Goal: Subscribe to service/newsletter: Subscribe to service/newsletter

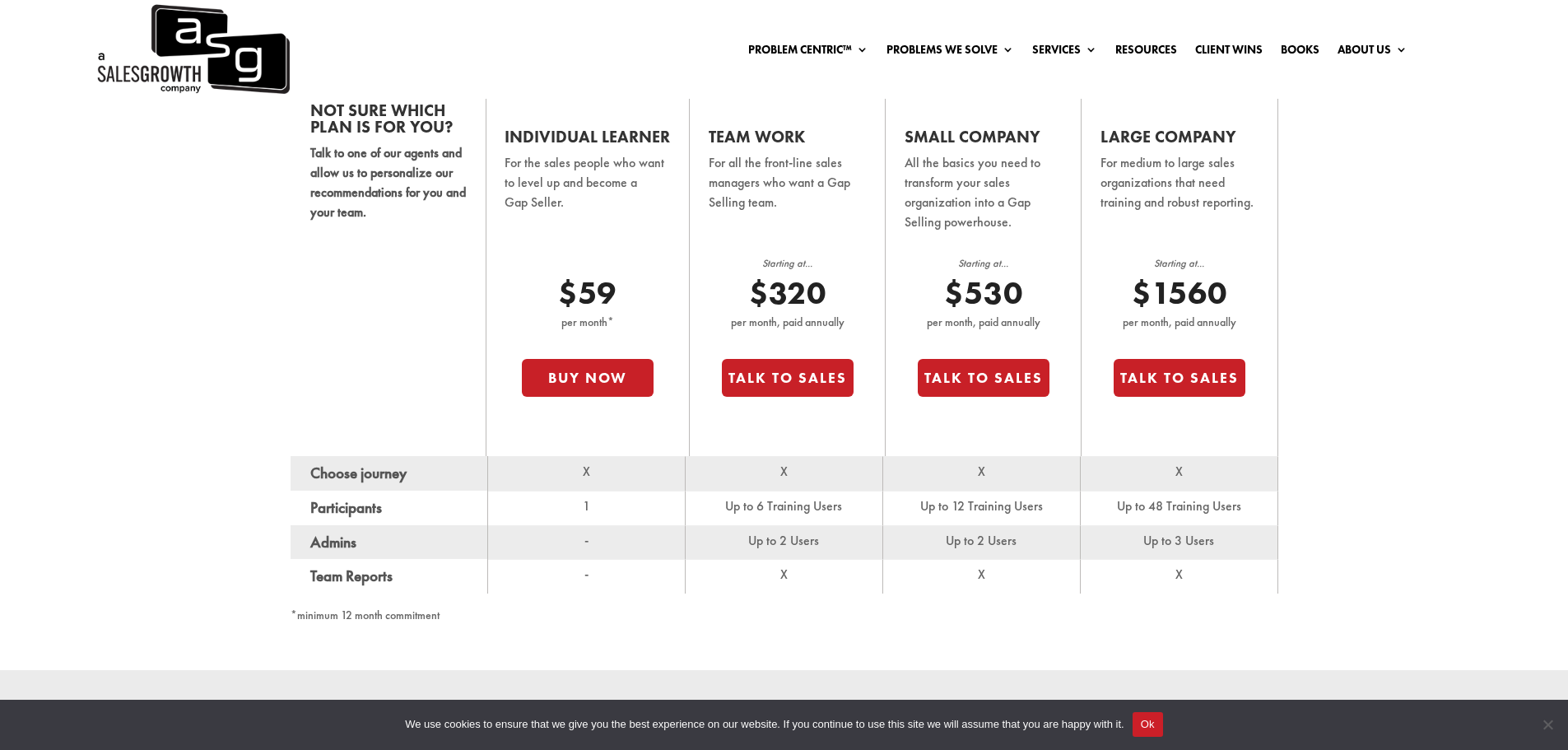
scroll to position [1108, 0]
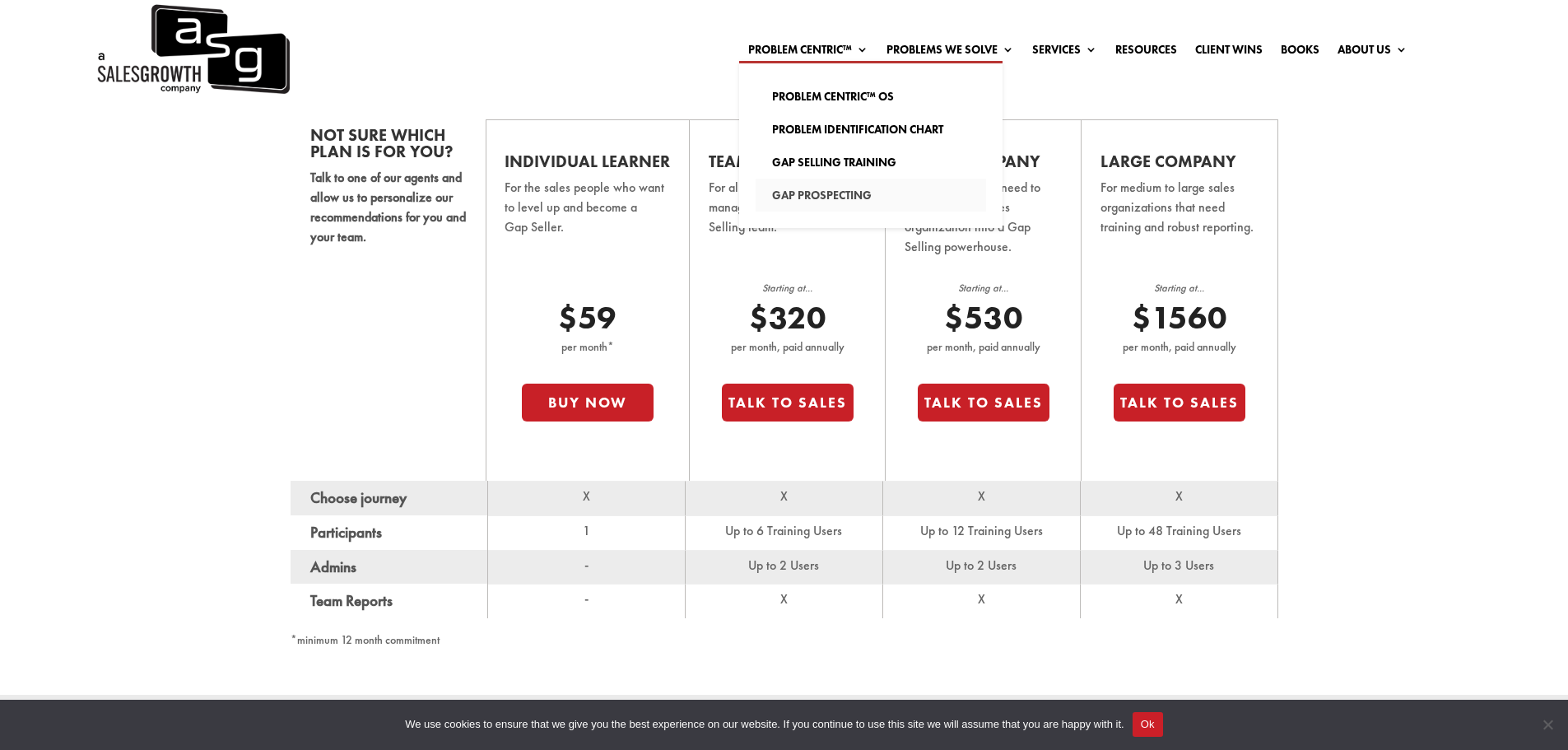
click at [828, 189] on link "Gap Prospecting" at bounding box center [870, 195] width 231 height 33
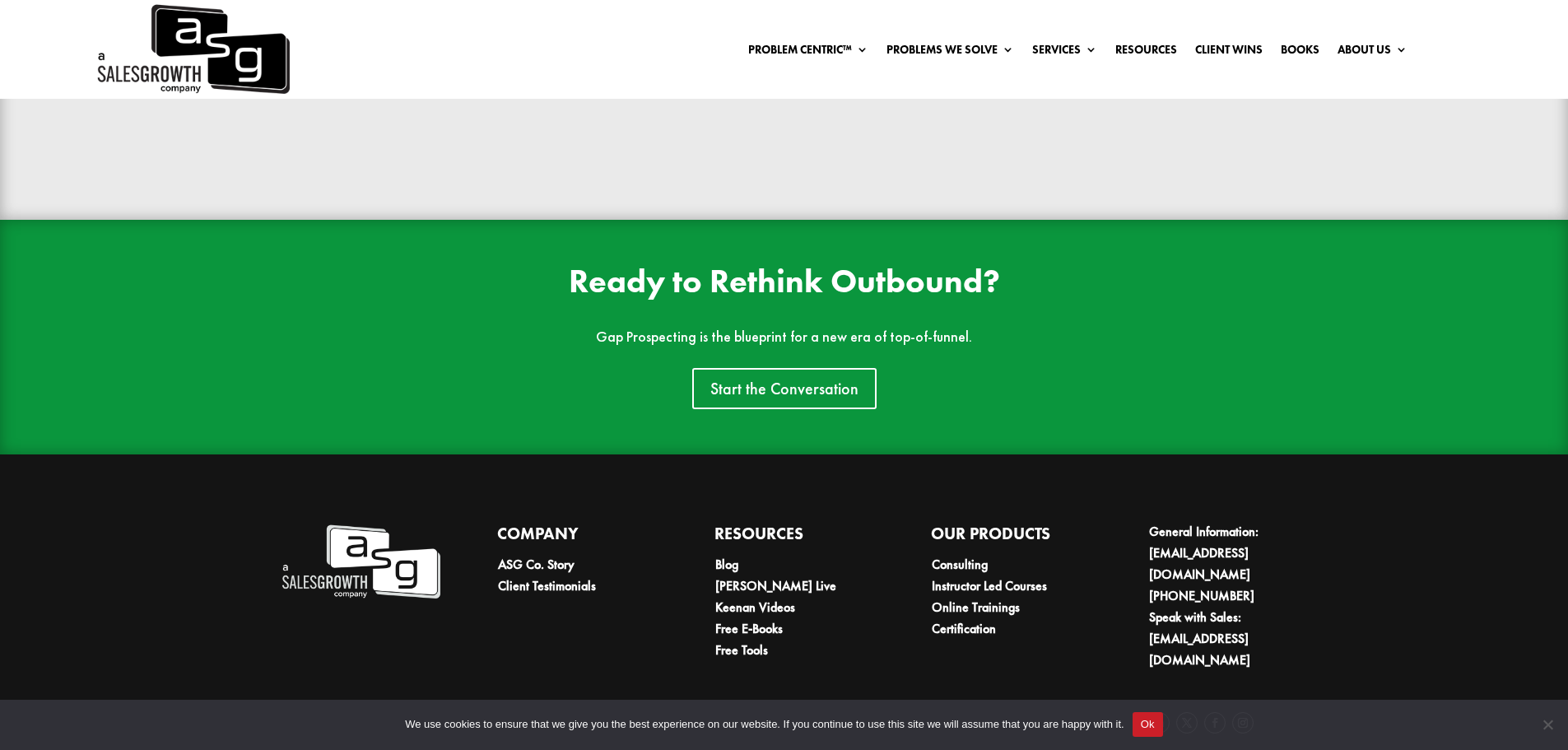
scroll to position [3853, 0]
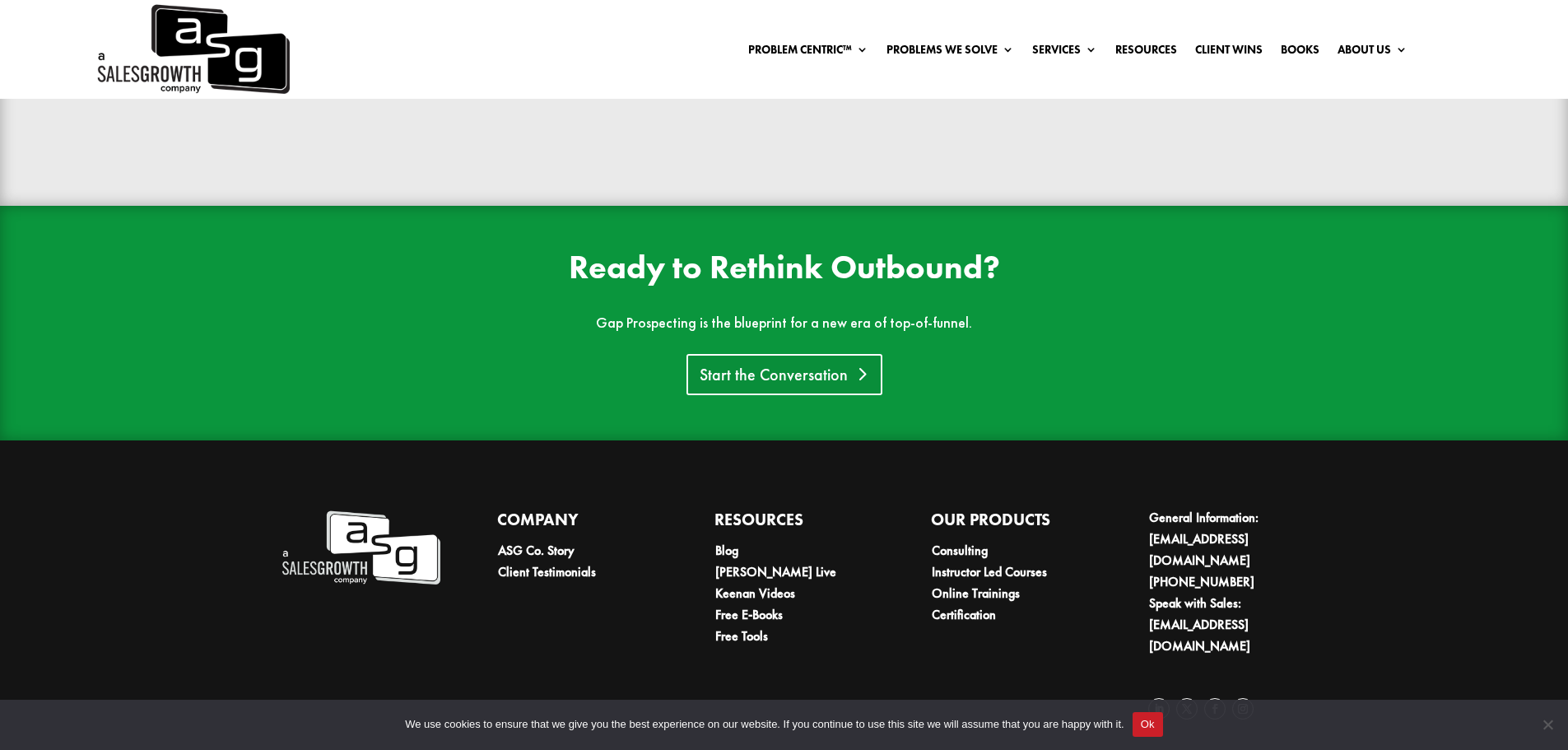
click at [735, 384] on link "Start the Conversation" at bounding box center [784, 374] width 196 height 41
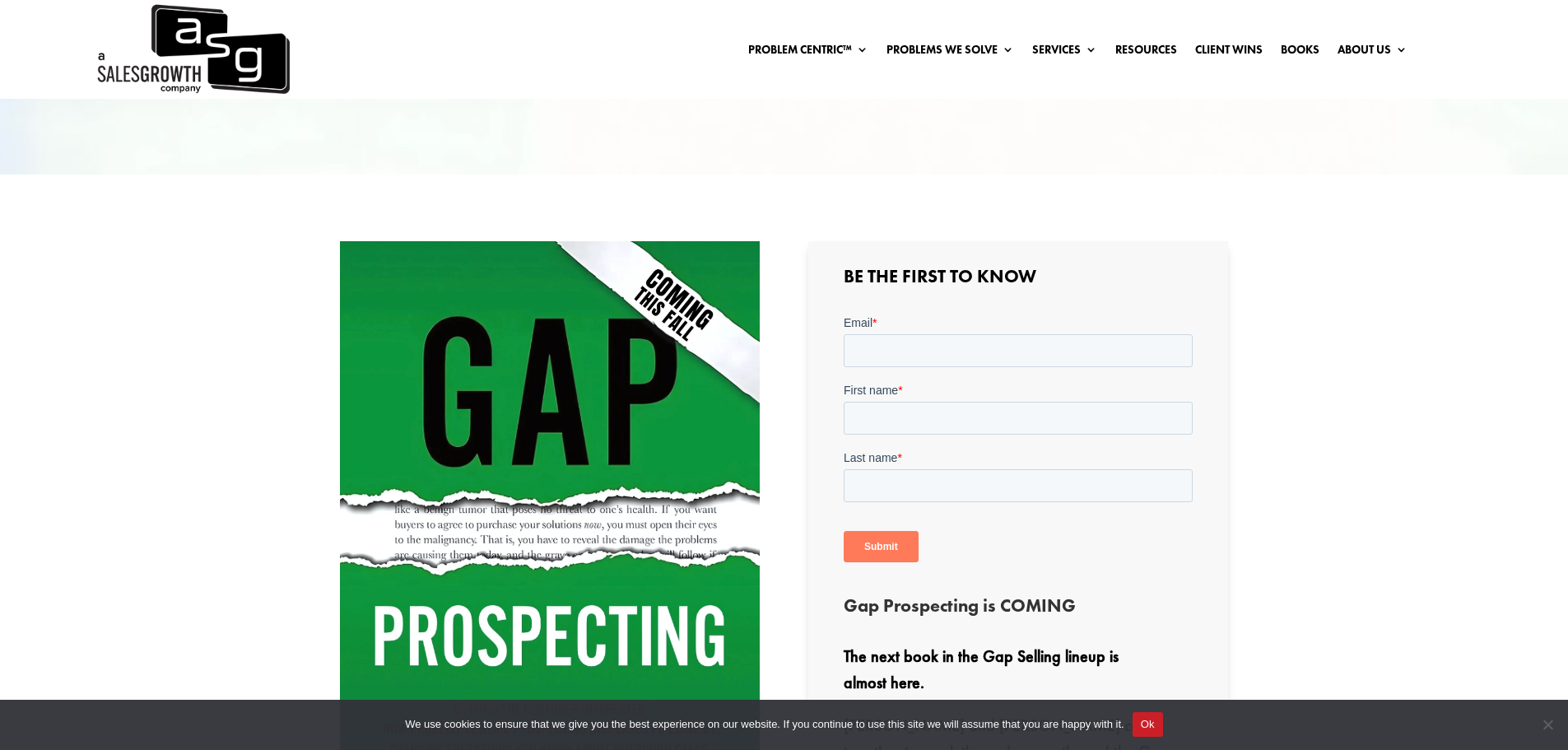
scroll to position [373, 0]
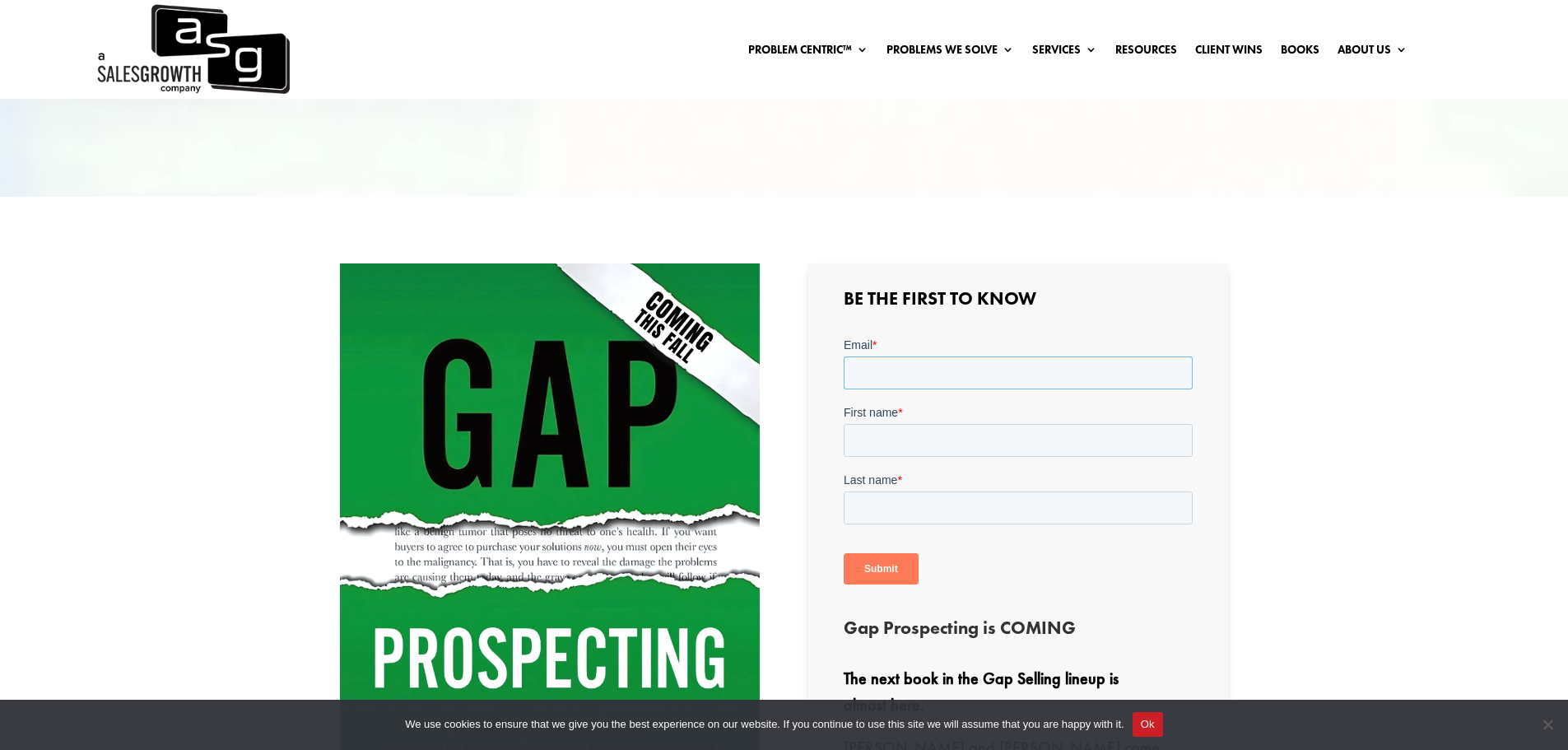
click at [898, 382] on input "Email *" at bounding box center [1018, 373] width 349 height 33
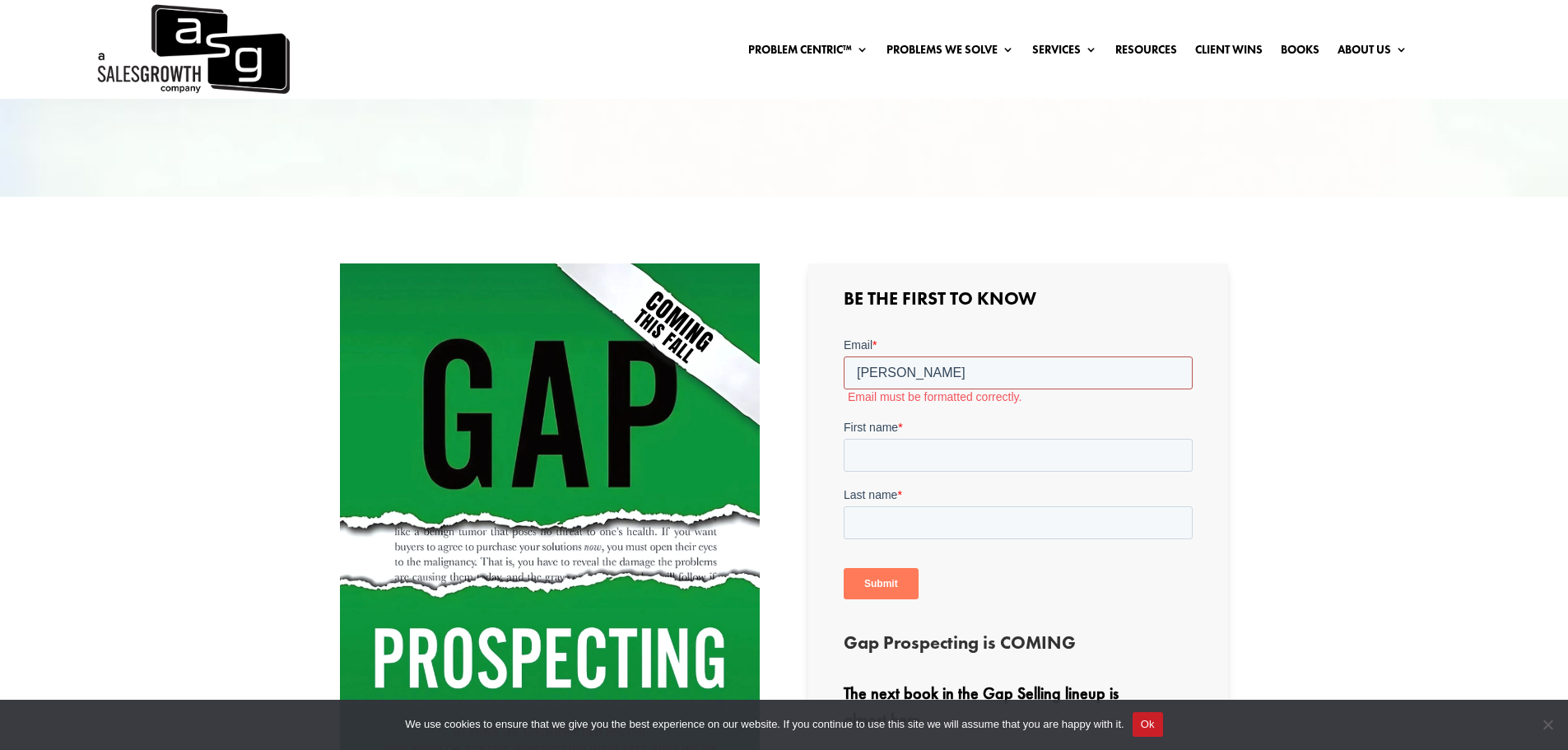
type input "shannon@cogo.global"
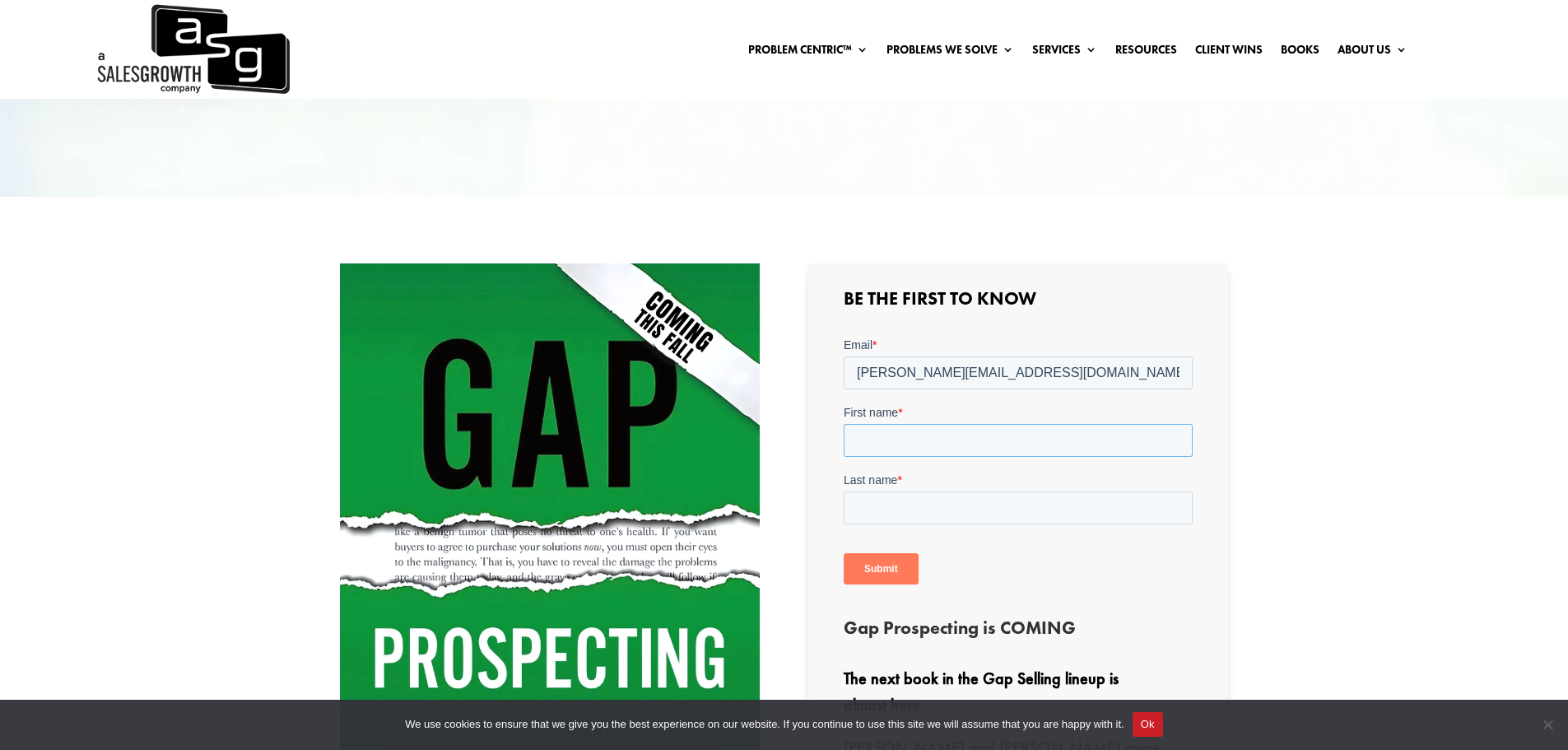
drag, startPoint x: 875, startPoint y: 450, endPoint x: 1646, endPoint y: 785, distance: 840.6
click at [875, 450] on input "First name *" at bounding box center [1018, 441] width 349 height 33
type input "Shannon"
click at [881, 504] on input "Last name *" at bounding box center [1018, 508] width 349 height 33
type input "Walsh"
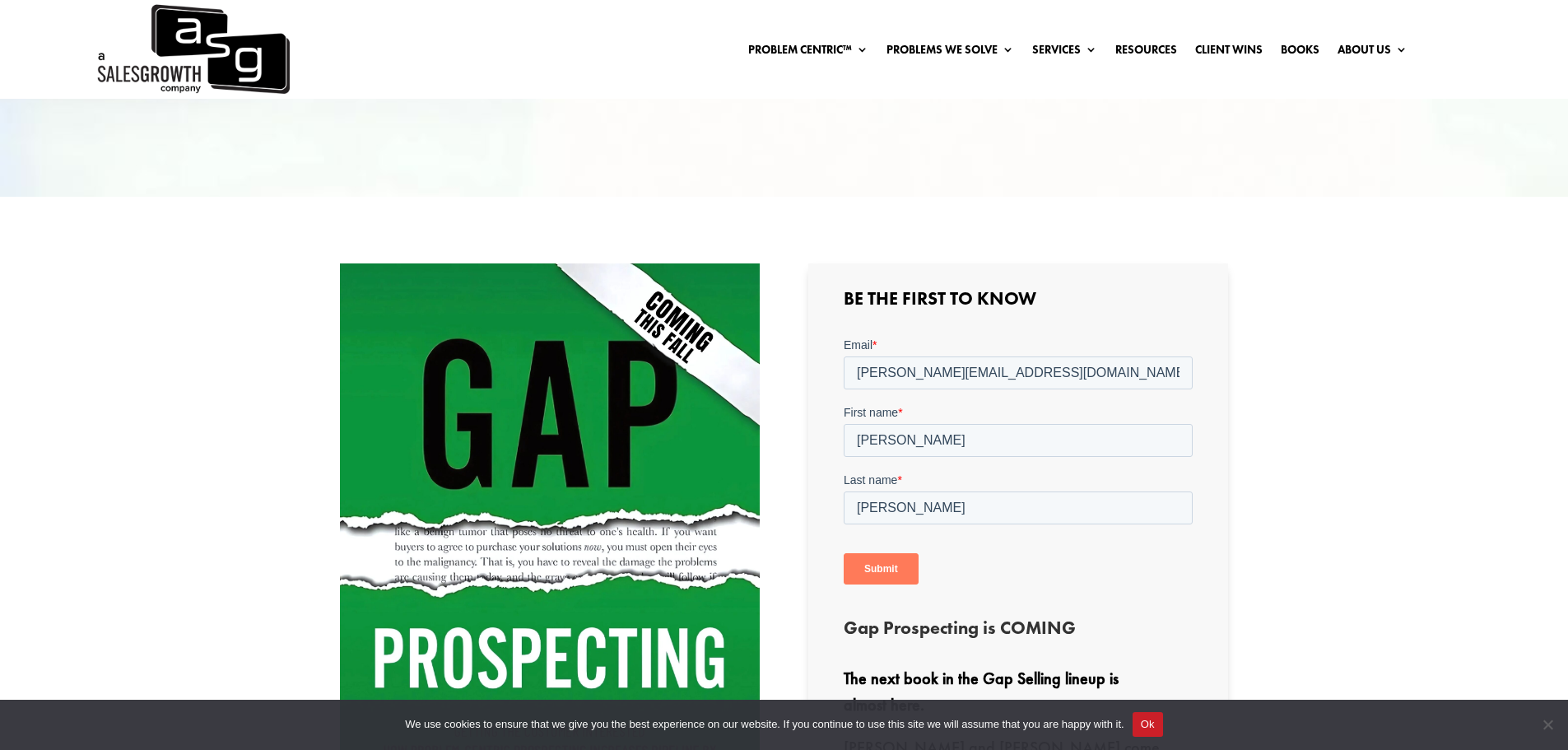
drag, startPoint x: 1227, startPoint y: 469, endPoint x: 1217, endPoint y: 469, distance: 10.0
click at [1227, 469] on div "Be the First to Know Gap Prospecting is COMING The next book in the Gap Selling…" at bounding box center [1018, 609] width 420 height 689
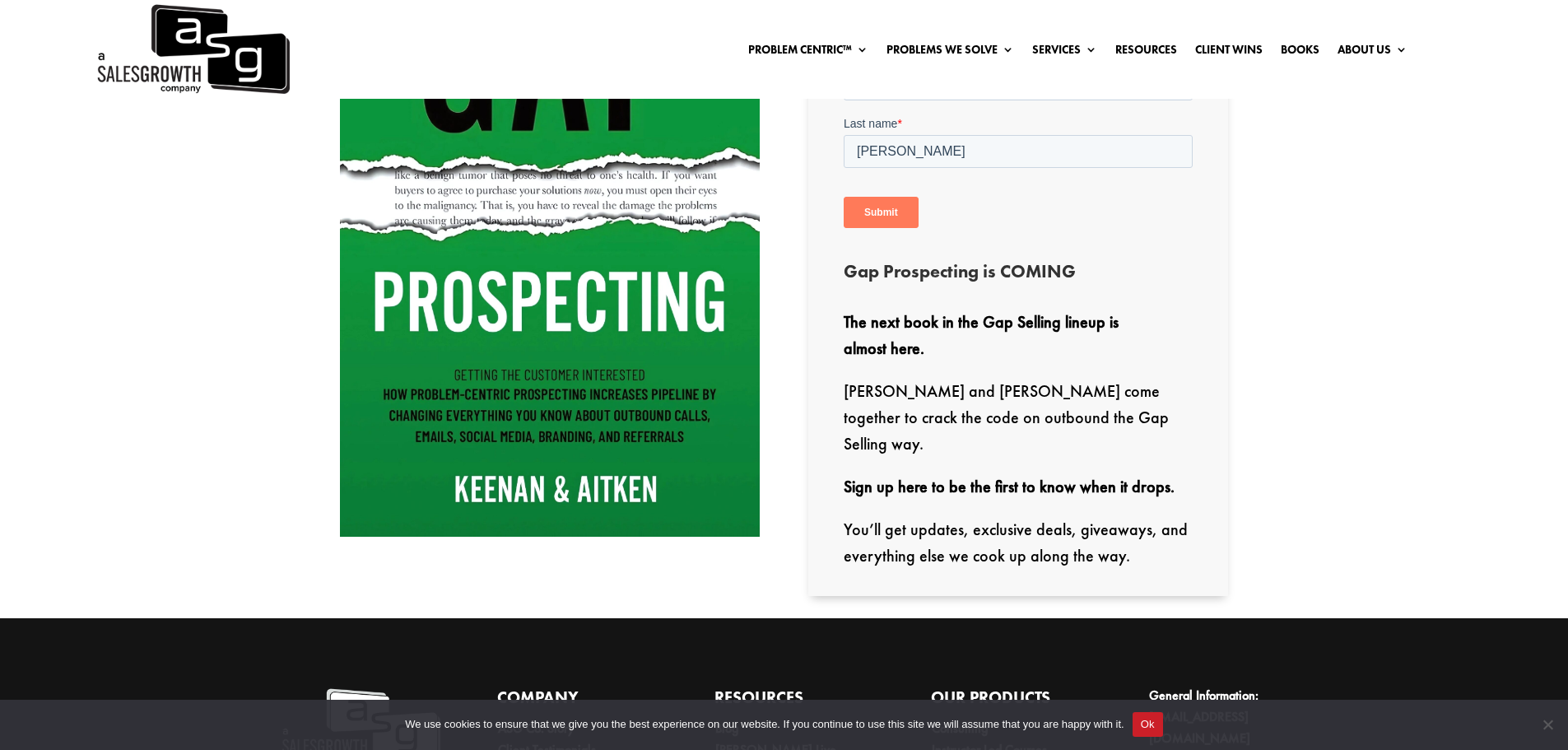
scroll to position [723, 0]
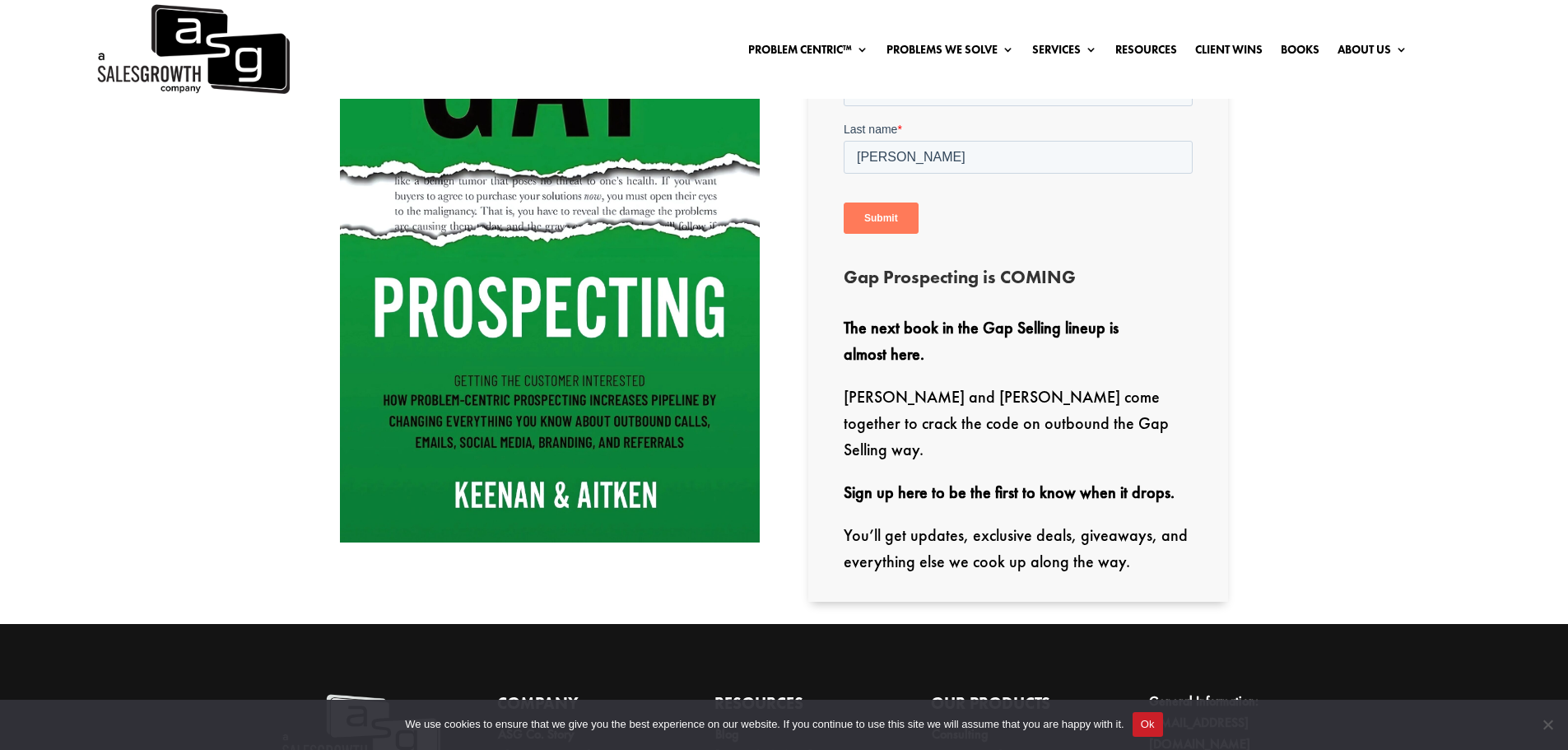
click at [896, 224] on input "Submit" at bounding box center [881, 218] width 75 height 31
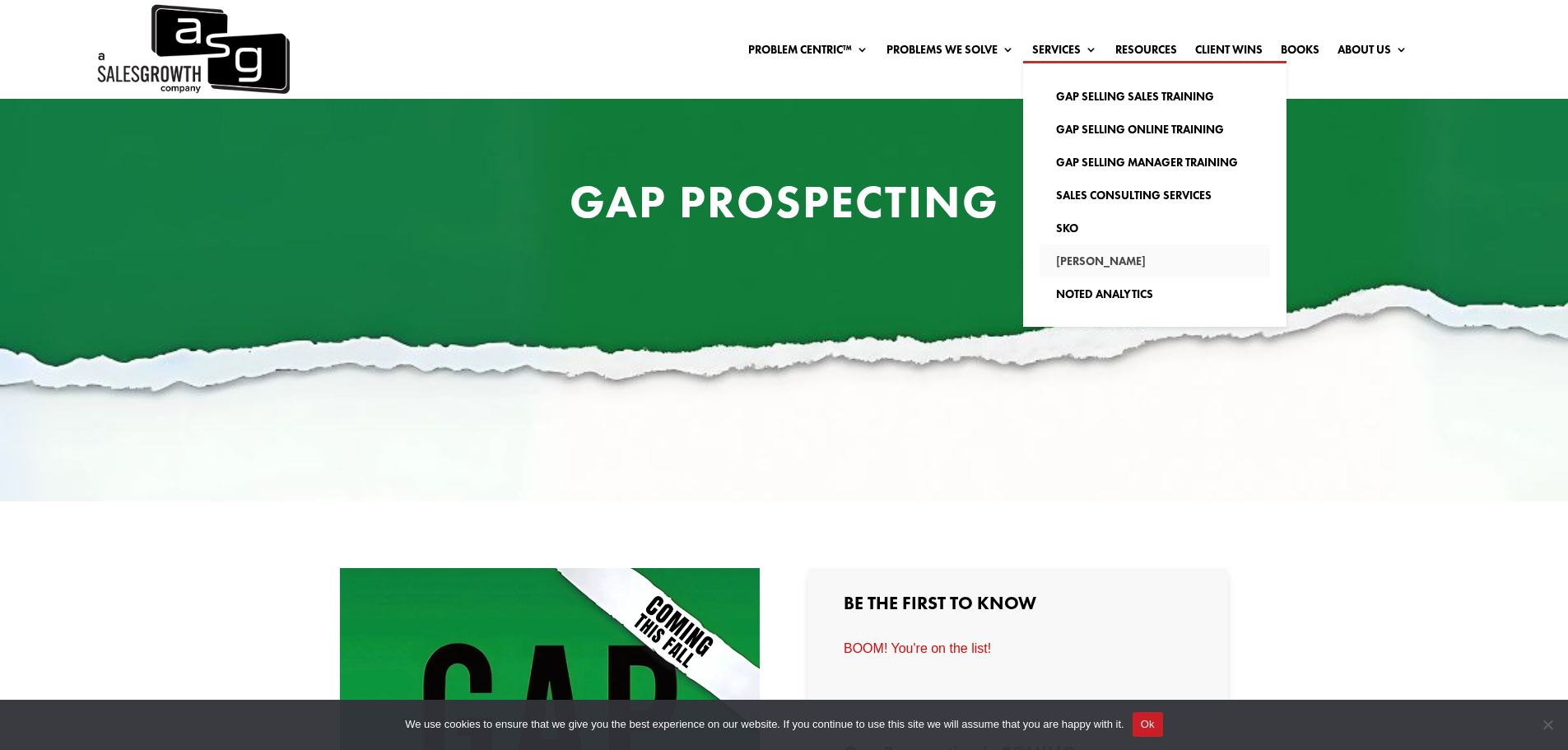
scroll to position [67, 0]
click at [1068, 261] on link "[PERSON_NAME]" at bounding box center [1154, 261] width 231 height 33
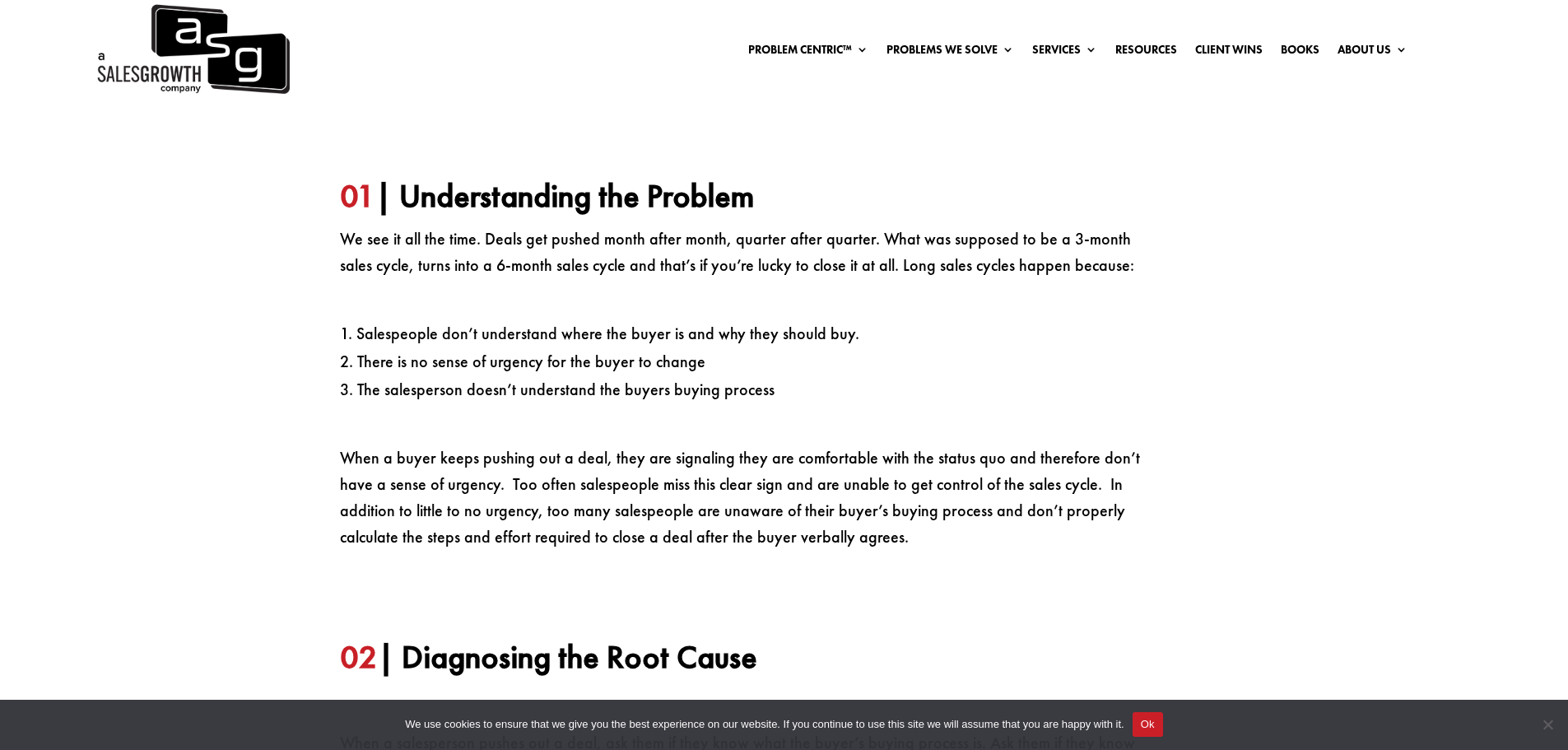
scroll to position [1195, 0]
